Goal: Information Seeking & Learning: Learn about a topic

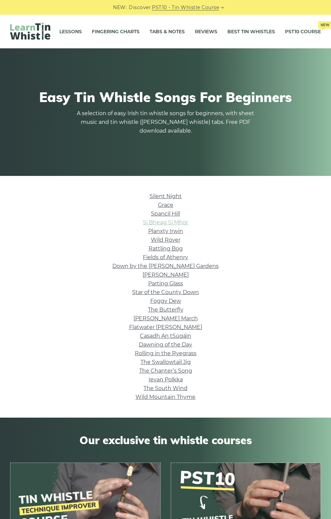
click at [172, 224] on link "Si­ Bheag Si­ Mhor" at bounding box center [165, 222] width 45 height 6
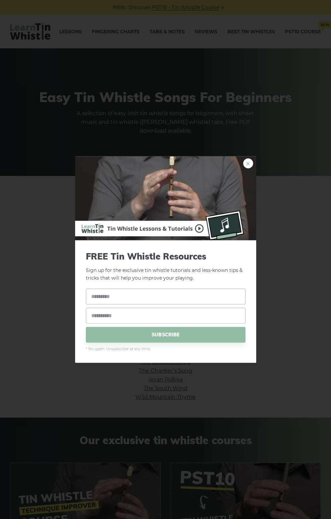
click at [251, 166] on link "×" at bounding box center [248, 164] width 10 height 10
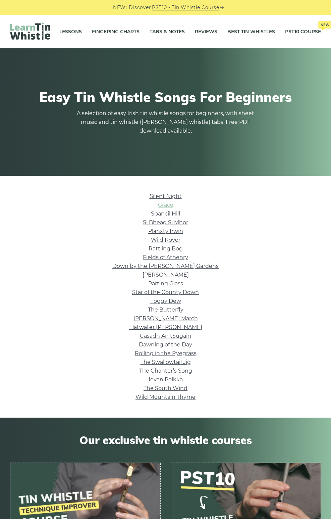
click at [164, 207] on link "Grace" at bounding box center [165, 205] width 15 height 6
drag, startPoint x: 177, startPoint y: 399, endPoint x: 180, endPoint y: 391, distance: 8.6
click at [177, 399] on link "Wild Mountain Thyme" at bounding box center [166, 397] width 60 height 6
click at [162, 361] on link "The Swallowtail Jig" at bounding box center [166, 362] width 50 height 6
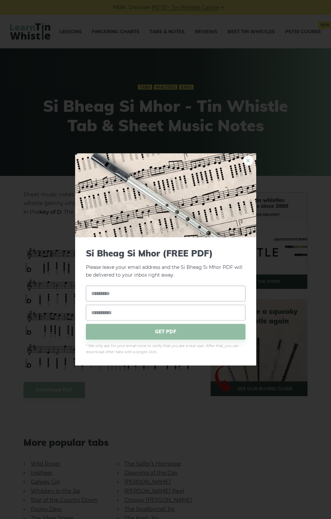
click at [247, 158] on link "×" at bounding box center [248, 160] width 10 height 10
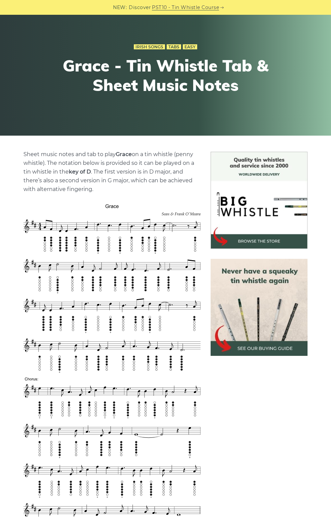
scroll to position [81, 0]
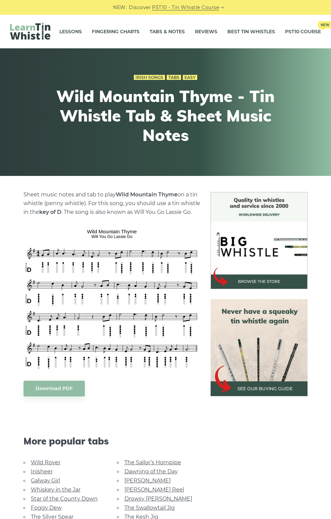
click at [52, 479] on link "Galway Girl" at bounding box center [45, 481] width 29 height 6
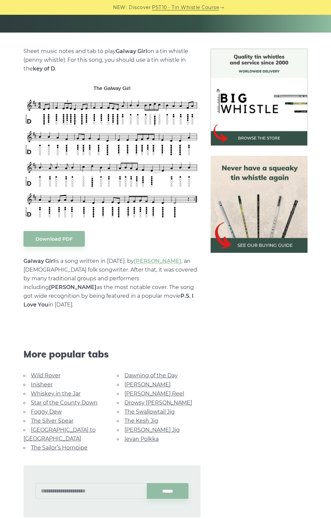
scroll to position [152, 0]
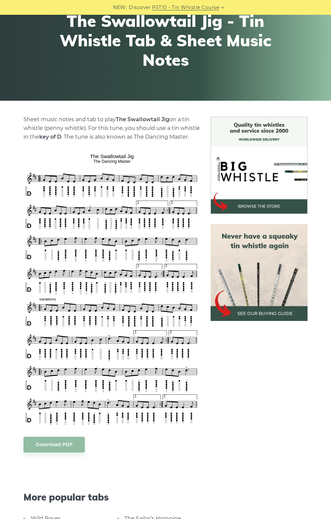
scroll to position [81, 0]
